Goal: Information Seeking & Learning: Learn about a topic

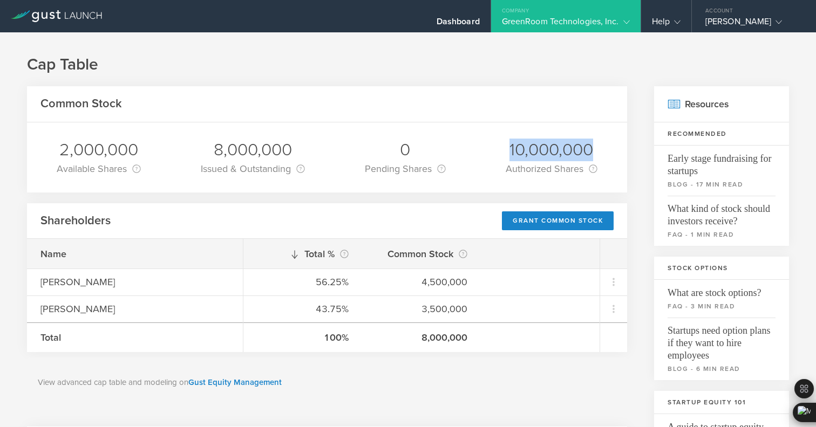
drag, startPoint x: 503, startPoint y: 148, endPoint x: 589, endPoint y: 150, distance: 86.3
click at [589, 150] on div "10,000,000 Authorized Shares This is the total number of shares of Common Stock…" at bounding box center [551, 157] width 108 height 70
click at [589, 150] on div "10,000,000" at bounding box center [552, 150] width 92 height 23
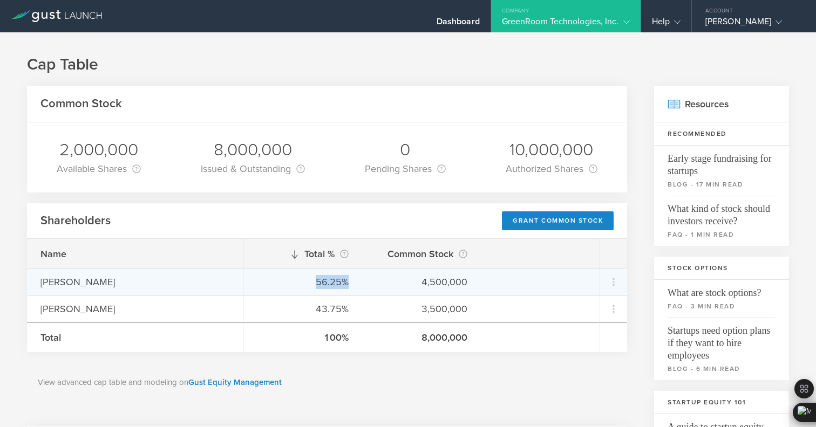
drag, startPoint x: 316, startPoint y: 285, endPoint x: 344, endPoint y: 287, distance: 28.6
click at [345, 287] on div "56.25%" at bounding box center [303, 282] width 92 height 14
drag, startPoint x: 420, startPoint y: 284, endPoint x: 463, endPoint y: 290, distance: 43.6
click at [463, 290] on div "56.25% 4,500,000" at bounding box center [421, 282] width 356 height 27
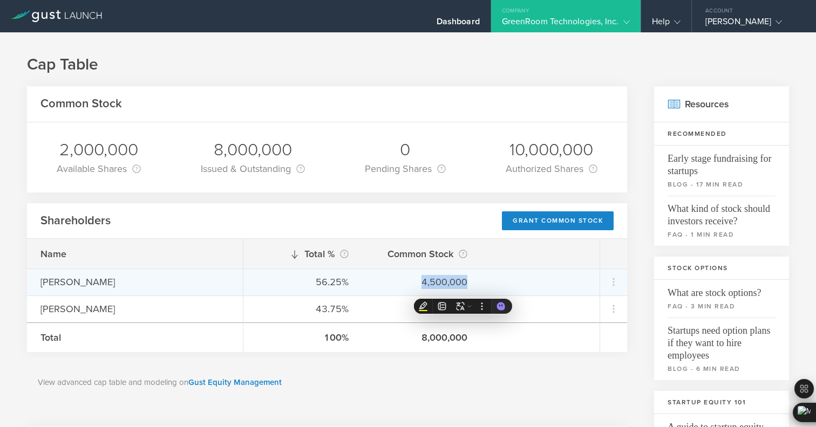
click at [459, 285] on div "4,500,000" at bounding box center [422, 282] width 92 height 14
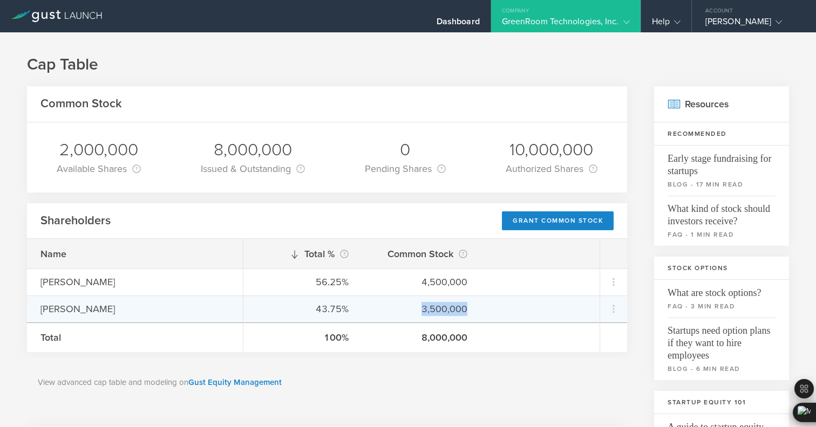
drag, startPoint x: 421, startPoint y: 310, endPoint x: 466, endPoint y: 313, distance: 44.9
click at [466, 313] on div "3,500,000" at bounding box center [422, 309] width 92 height 14
click at [460, 312] on div "3,500,000" at bounding box center [422, 309] width 92 height 14
drag, startPoint x: 445, startPoint y: 311, endPoint x: 464, endPoint y: 311, distance: 19.4
click at [464, 311] on div "3,500,000" at bounding box center [422, 309] width 92 height 14
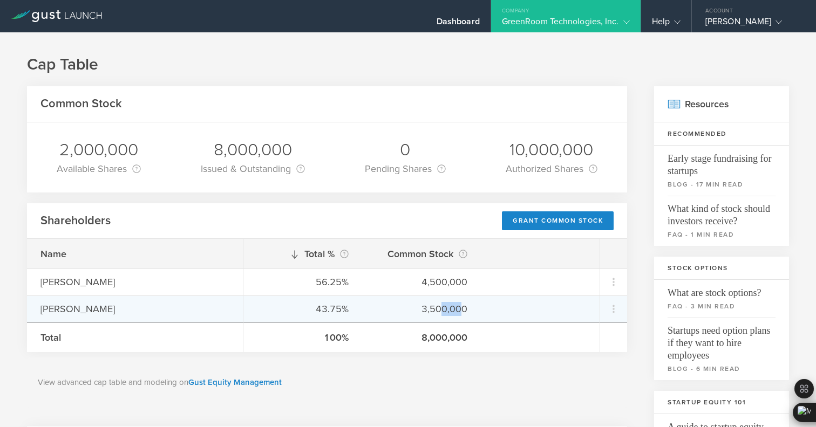
click at [464, 311] on div "3,500,000" at bounding box center [422, 309] width 92 height 14
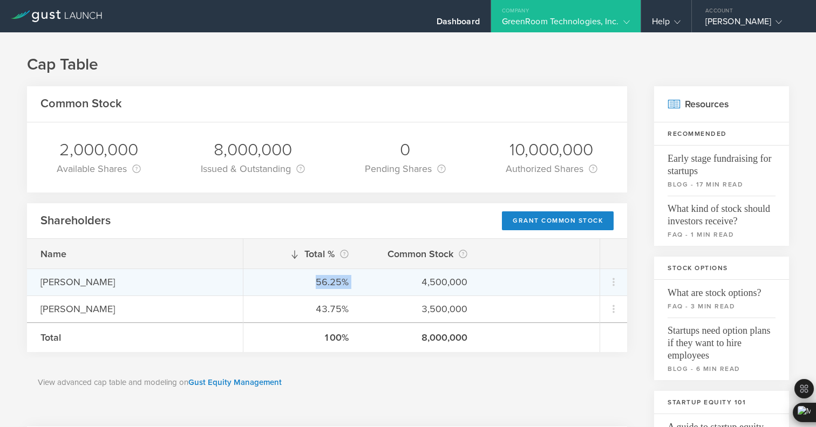
drag, startPoint x: 318, startPoint y: 283, endPoint x: 363, endPoint y: 286, distance: 45.4
click at [363, 286] on div "56.25% 4,500,000" at bounding box center [421, 282] width 356 height 27
click at [326, 277] on div "56.25%" at bounding box center [303, 282] width 92 height 14
drag, startPoint x: 318, startPoint y: 283, endPoint x: 349, endPoint y: 285, distance: 30.8
click at [349, 285] on div "56.25% 4,500,000" at bounding box center [421, 282] width 356 height 27
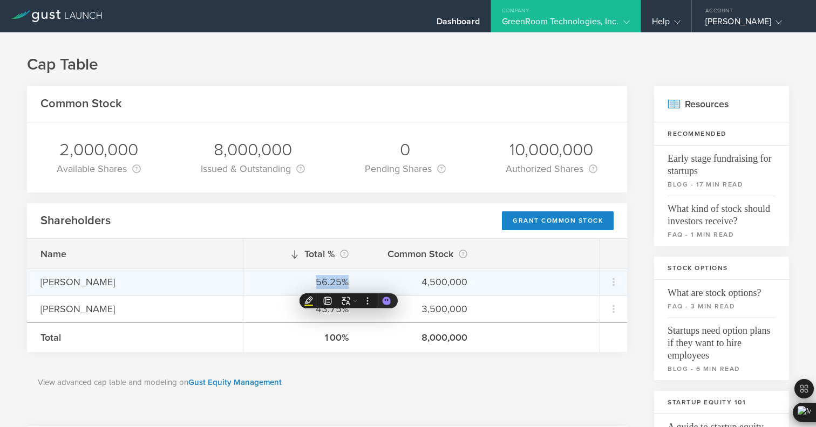
click at [299, 279] on div "56.25%" at bounding box center [303, 282] width 92 height 14
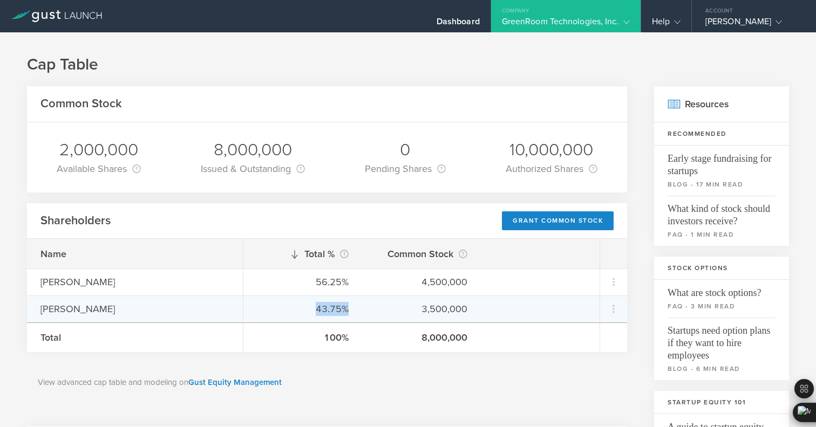
drag, startPoint x: 313, startPoint y: 306, endPoint x: 354, endPoint y: 307, distance: 41.0
click at [354, 307] on div "43.75% 3,500,000" at bounding box center [421, 309] width 356 height 27
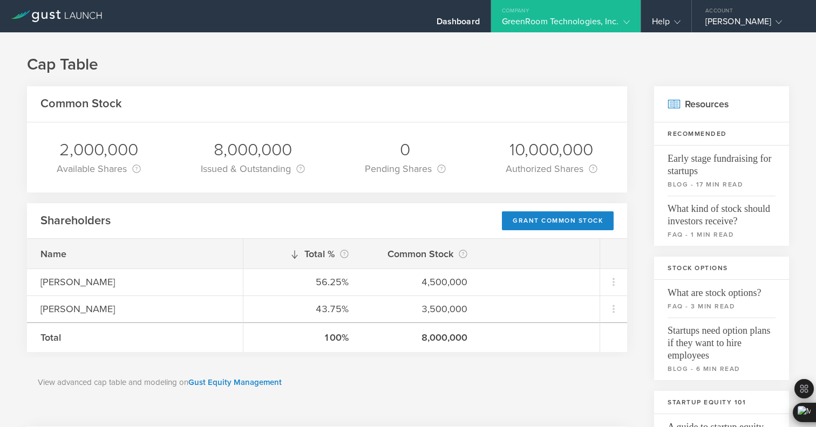
click at [548, 15] on div "Company" at bounding box center [565, 8] width 149 height 16
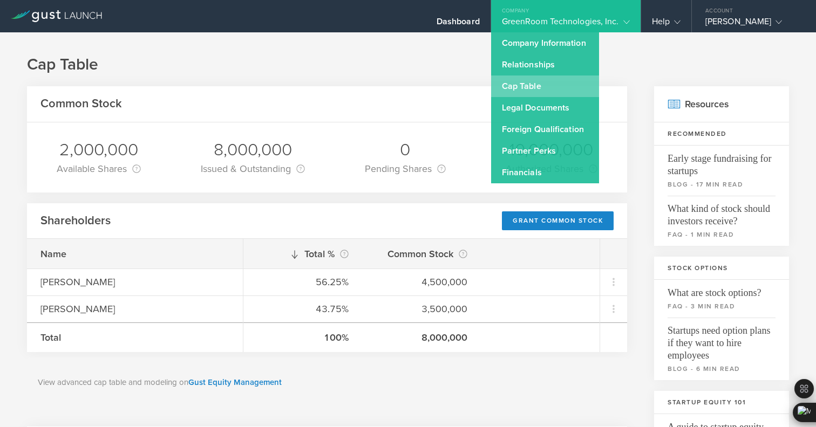
click at [520, 90] on link "Cap Table" at bounding box center [545, 87] width 108 height 22
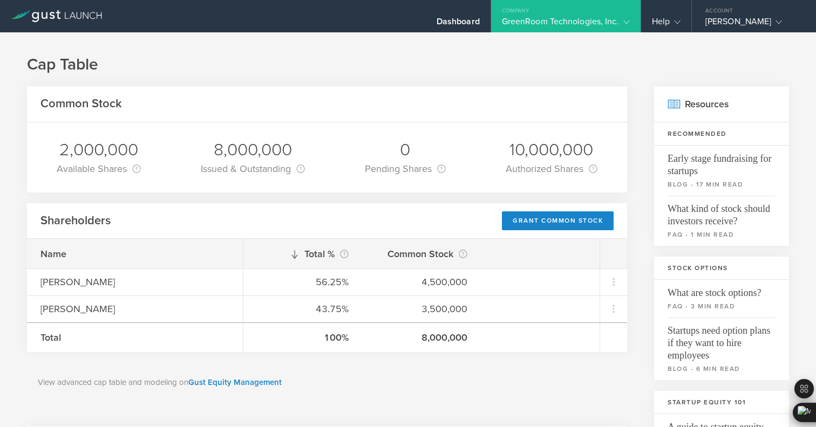
click at [537, 25] on div "GreenRoom Technologies, Inc." at bounding box center [566, 24] width 128 height 16
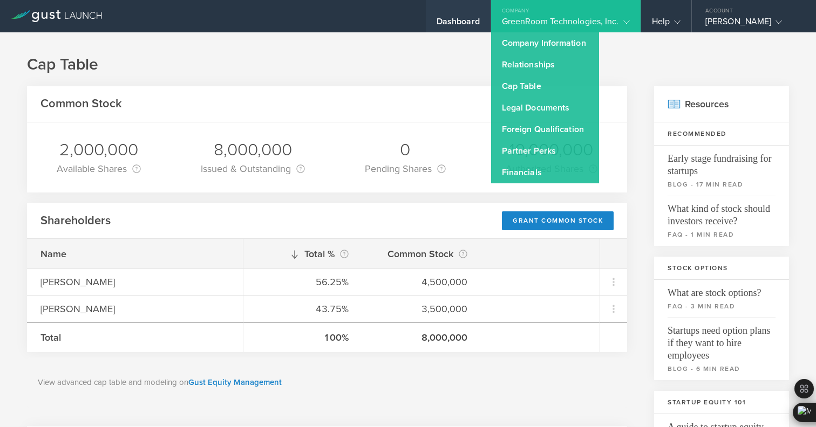
click at [454, 18] on div "Dashboard" at bounding box center [457, 24] width 43 height 16
